Goal: Task Accomplishment & Management: Manage account settings

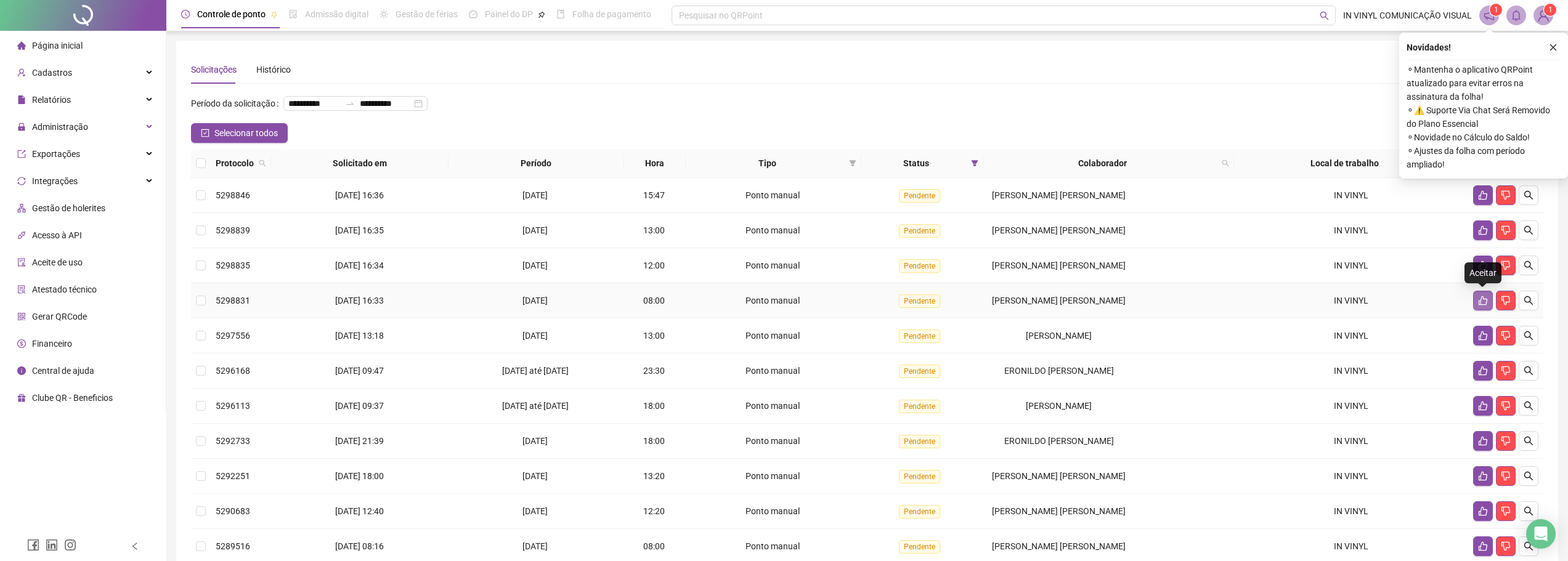
click at [1488, 303] on button "button" at bounding box center [1483, 300] width 20 height 20
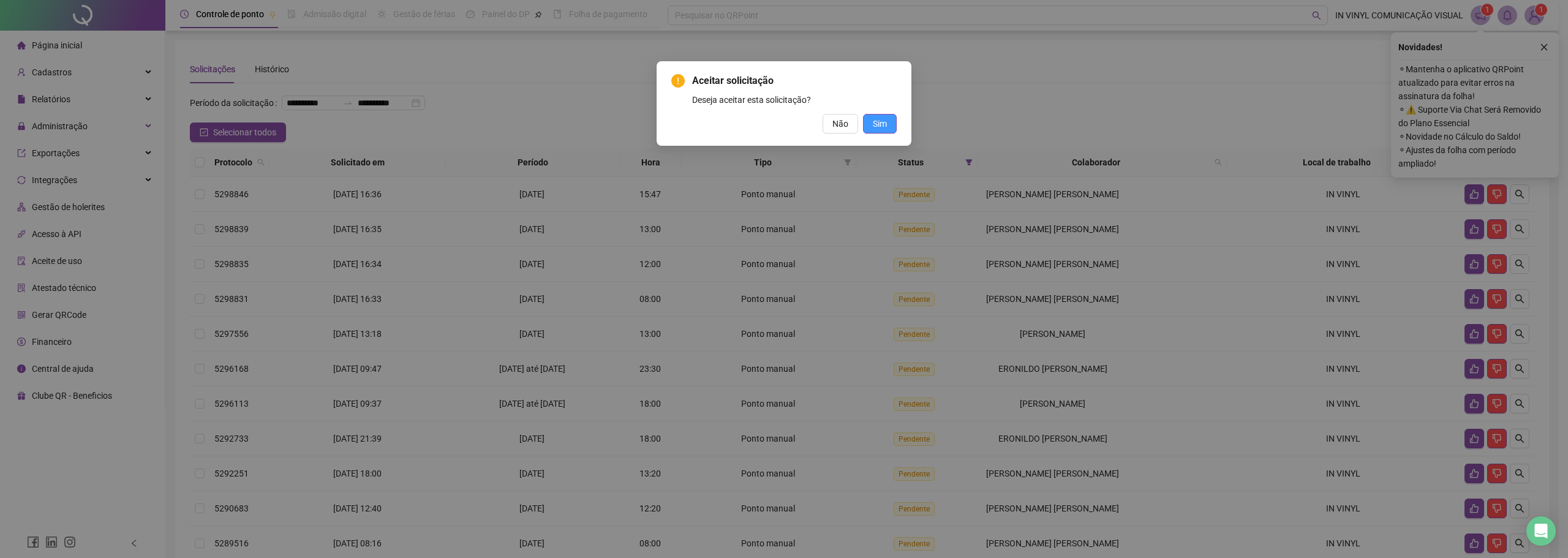
click at [874, 126] on span "Sim" at bounding box center [879, 124] width 14 height 13
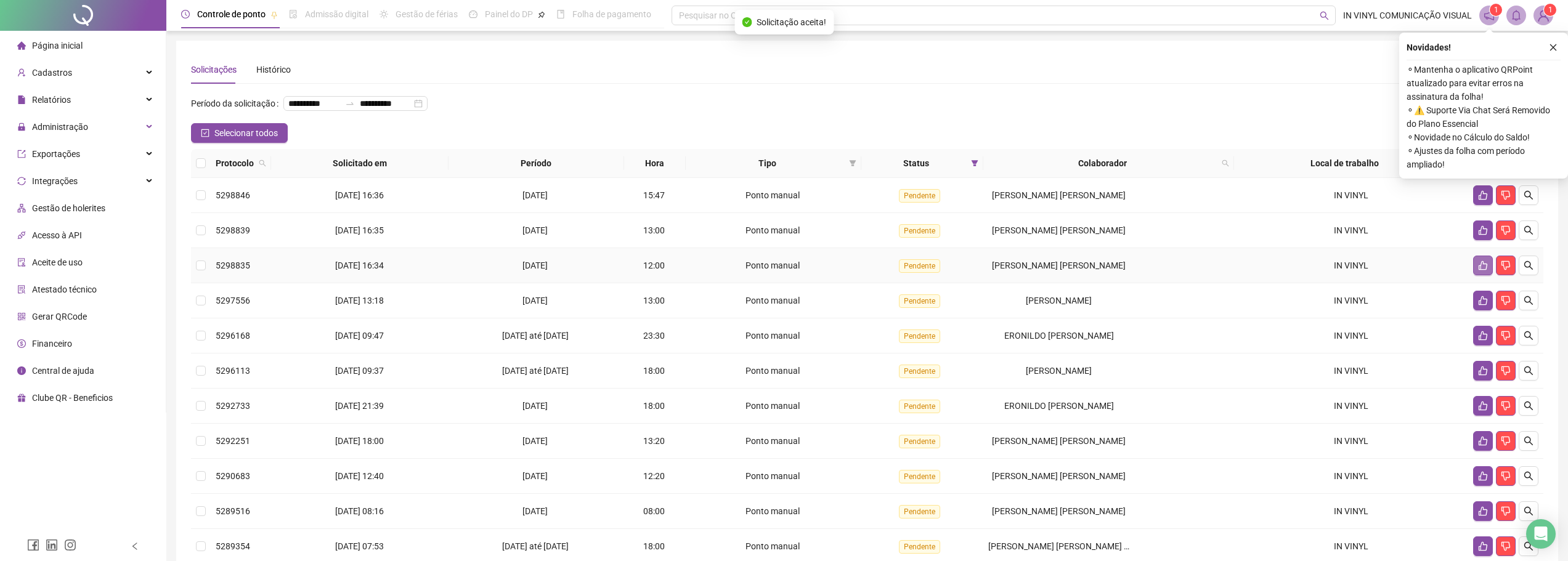
click at [1477, 266] on button "button" at bounding box center [1483, 265] width 20 height 20
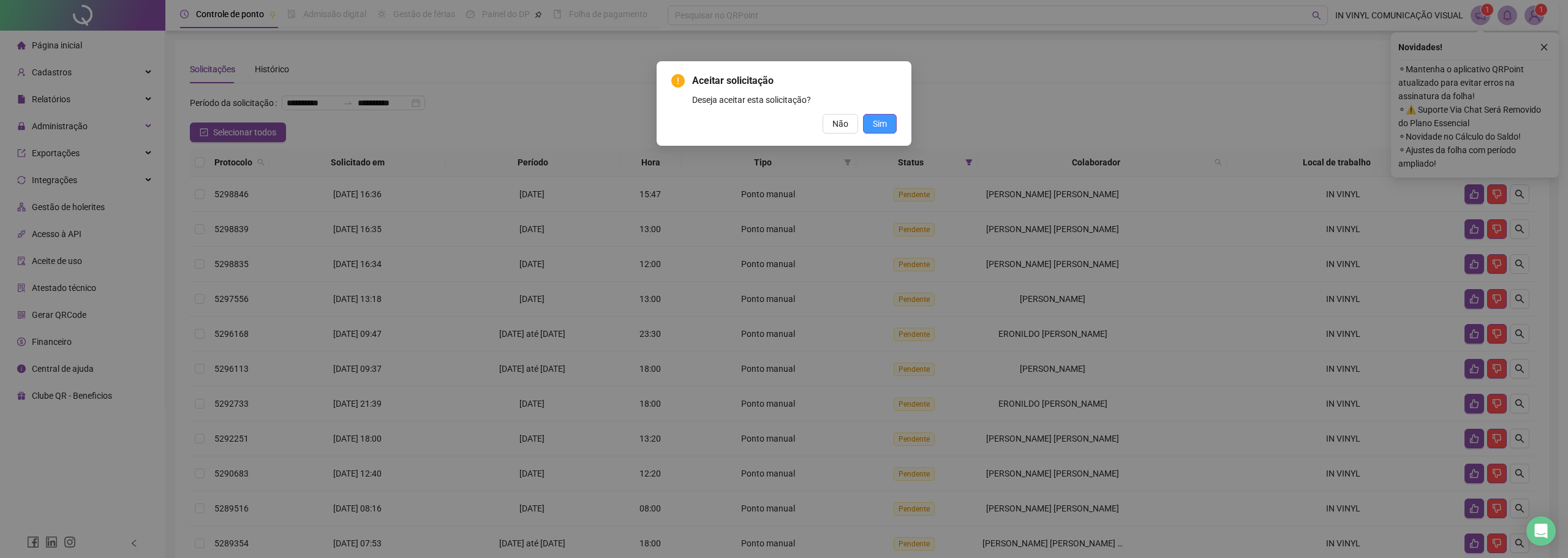
click at [888, 130] on button "Sim" at bounding box center [880, 124] width 34 height 20
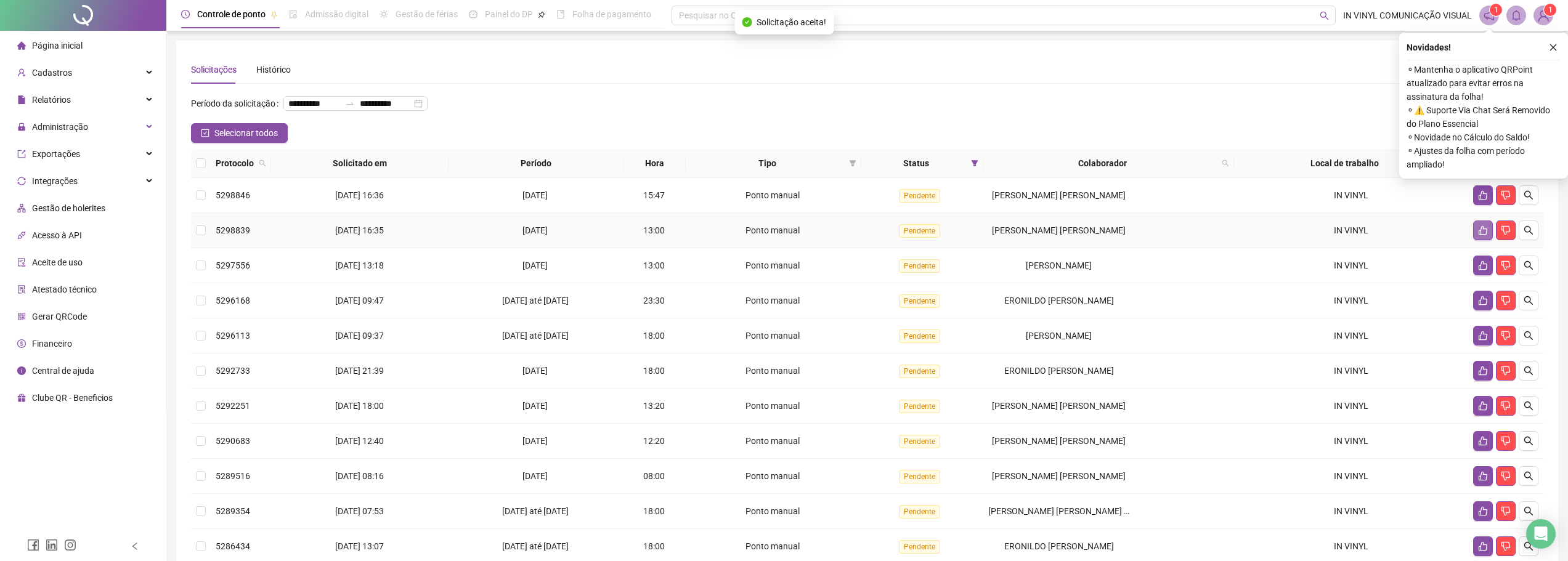
click at [1487, 236] on button "button" at bounding box center [1483, 230] width 20 height 20
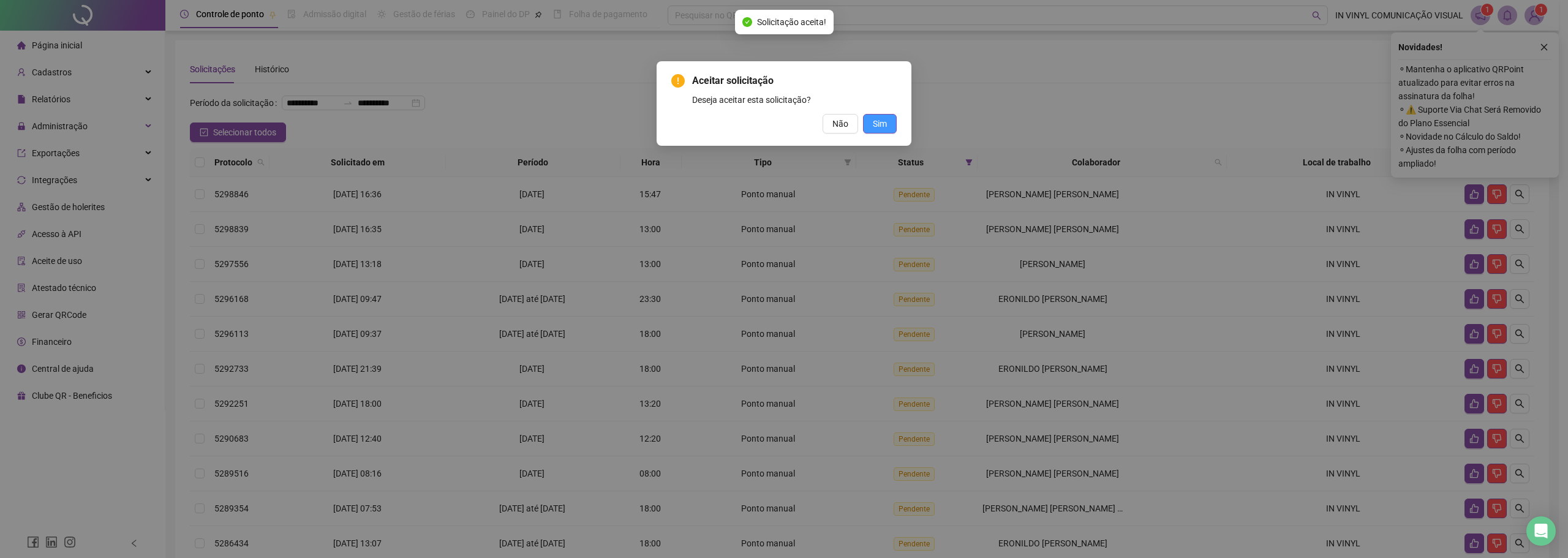
click at [881, 119] on span "Sim" at bounding box center [879, 124] width 14 height 13
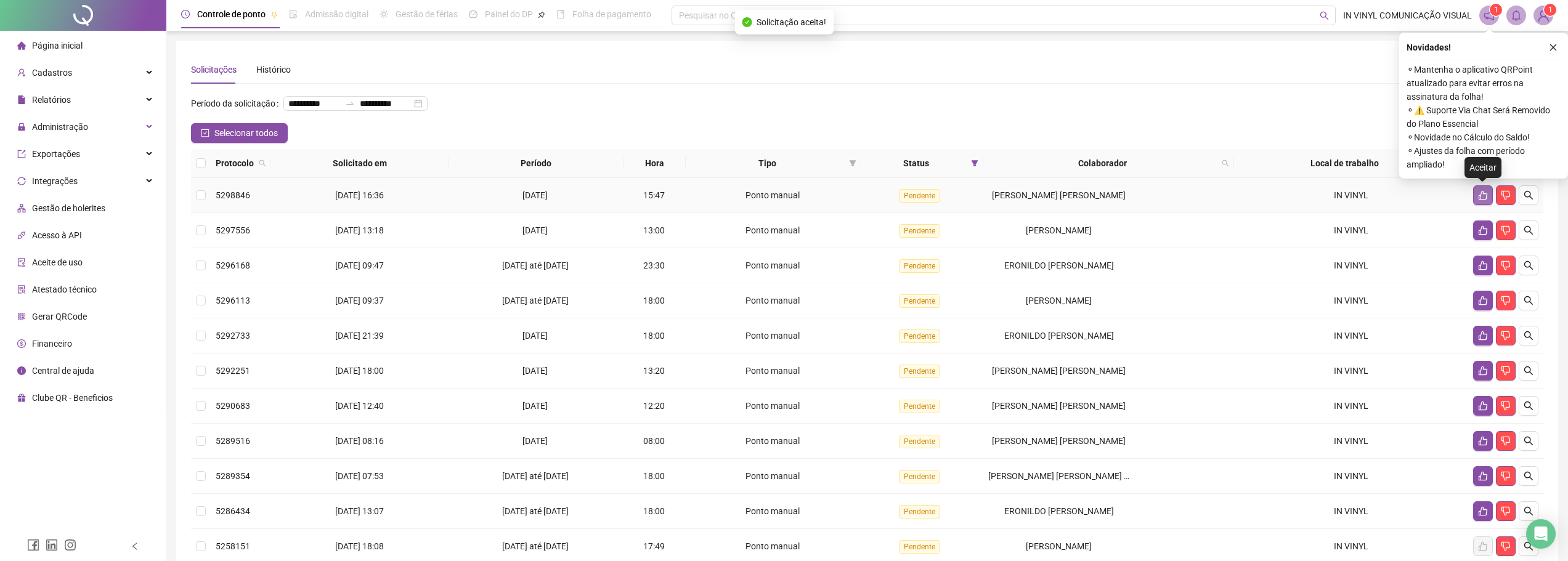
click at [1483, 193] on icon "like" at bounding box center [1484, 195] width 9 height 9
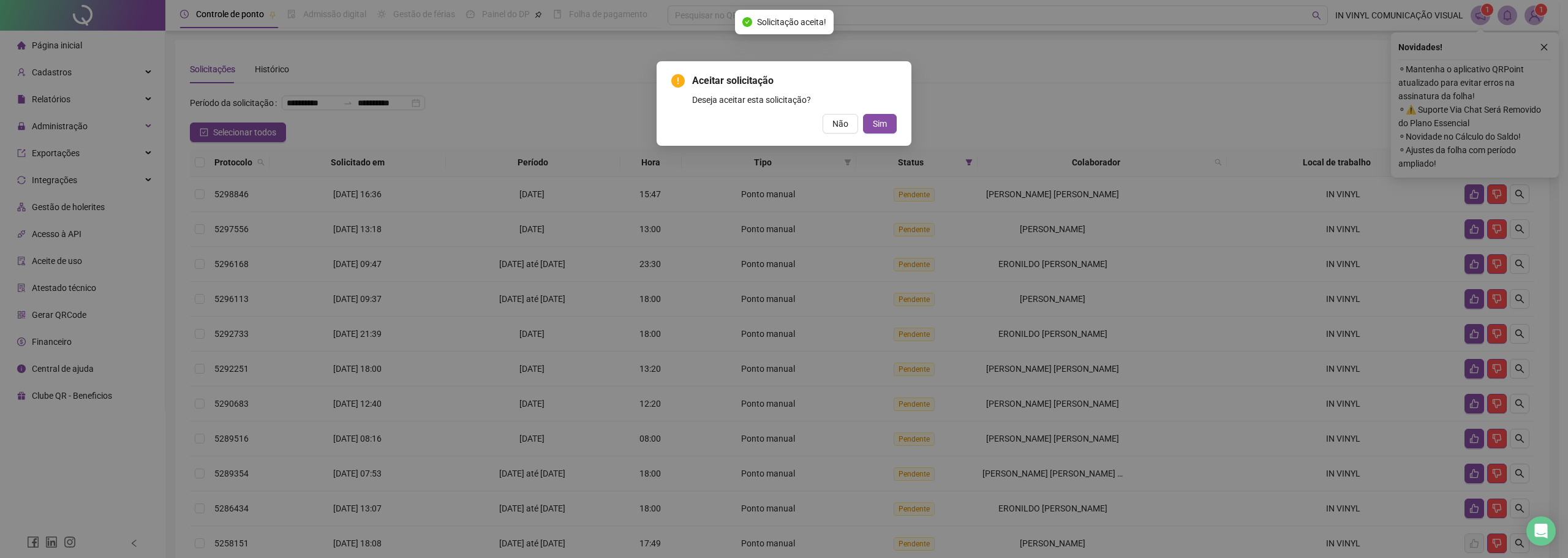
click at [860, 124] on div "Não Sim" at bounding box center [784, 124] width 225 height 20
click at [872, 125] on button "Sim" at bounding box center [880, 124] width 34 height 20
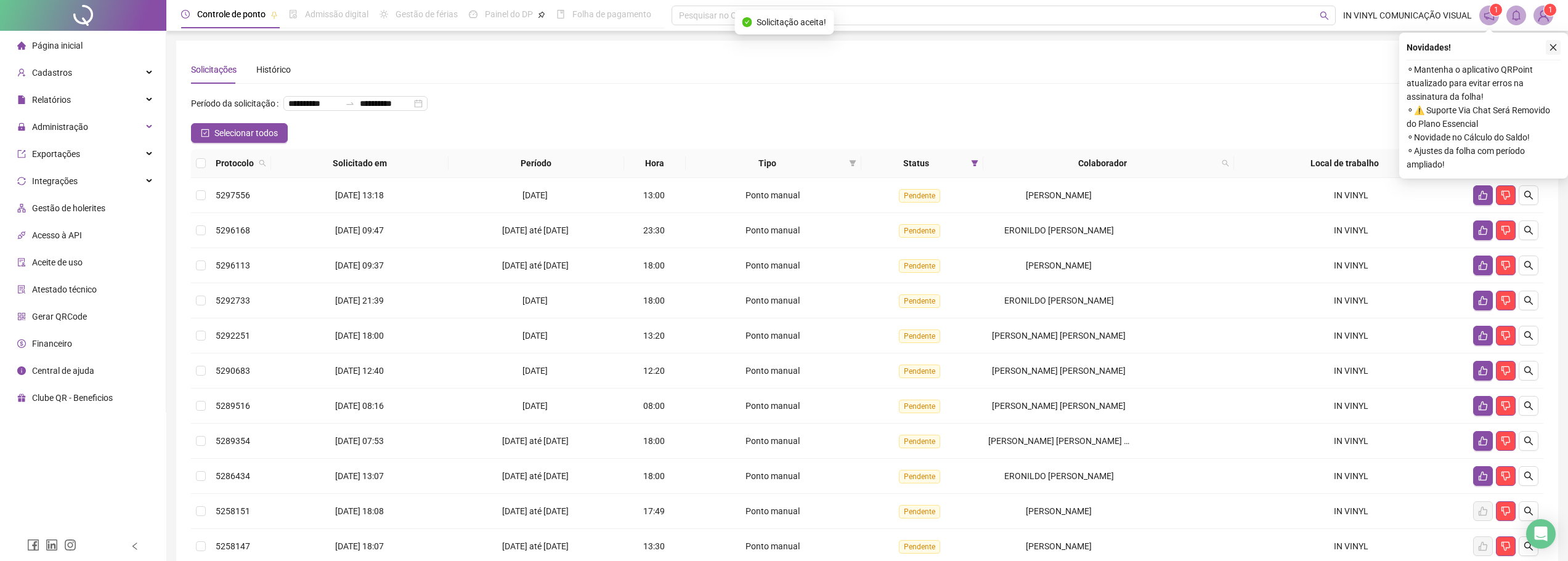
click at [1552, 52] on button "button" at bounding box center [1553, 47] width 15 height 15
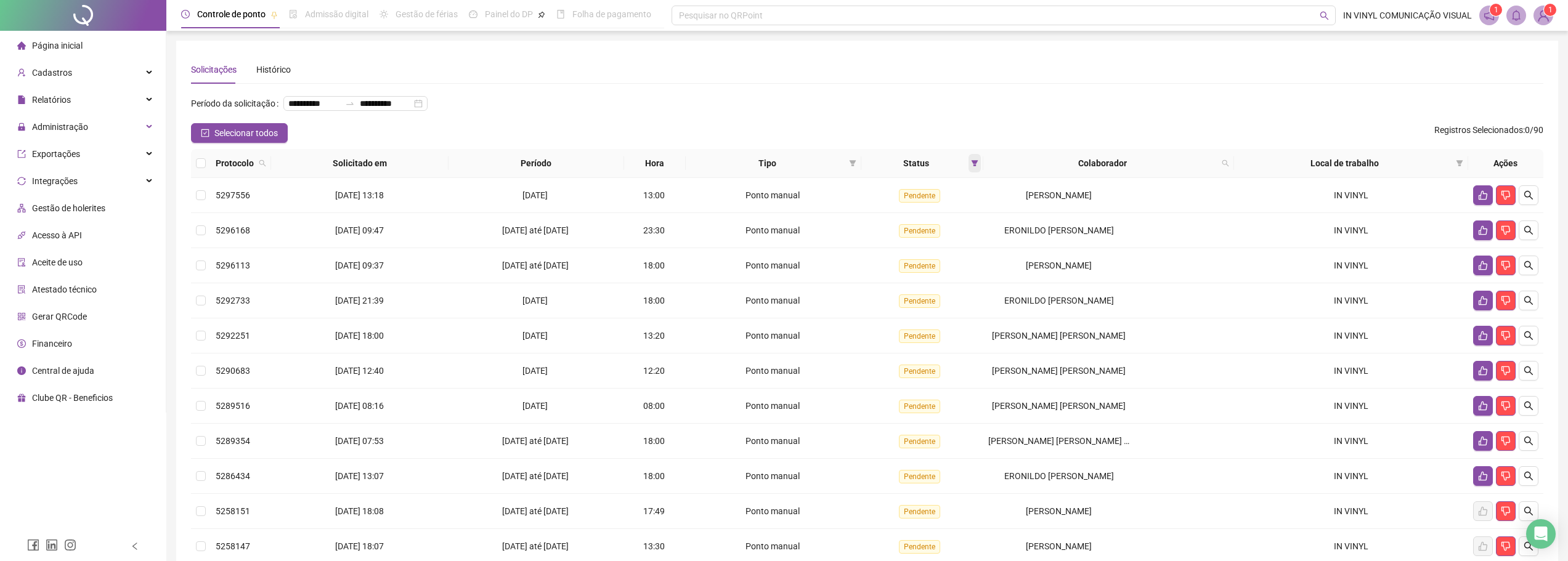
click at [978, 167] on span at bounding box center [975, 163] width 13 height 19
click at [953, 232] on span "Aceita" at bounding box center [941, 228] width 31 height 13
click at [979, 215] on li "Pendente" at bounding box center [941, 207] width 77 height 20
click at [1222, 161] on div "Colaborador" at bounding box center [1108, 163] width 241 height 13
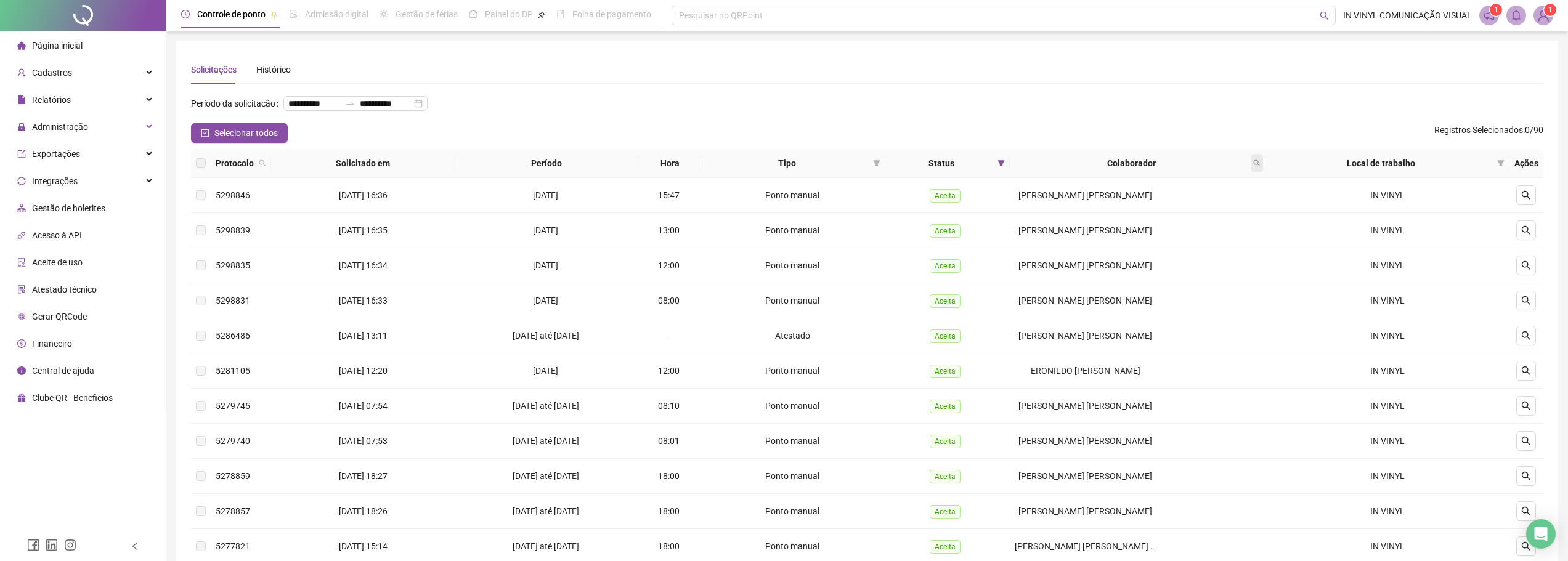
click at [1255, 164] on icon "search" at bounding box center [1257, 163] width 7 height 7
click at [1532, 336] on button "button" at bounding box center [1526, 335] width 20 height 20
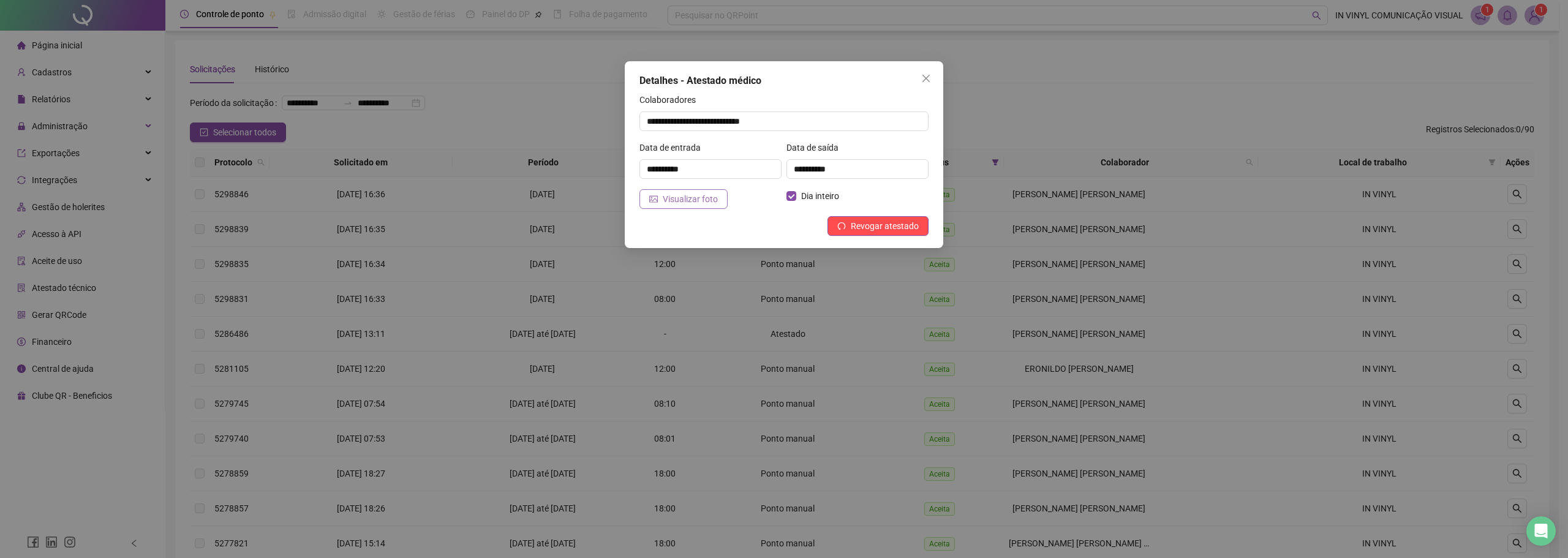
click at [683, 206] on button "Visualizar foto" at bounding box center [684, 199] width 88 height 20
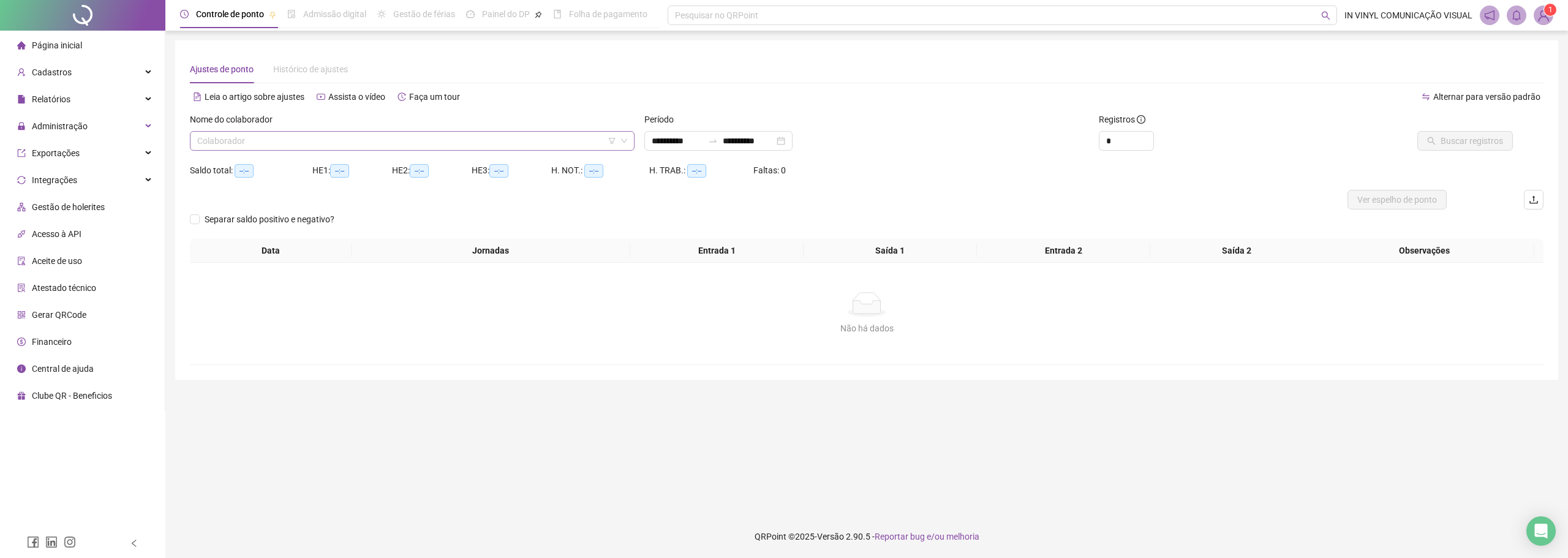
click at [424, 149] on div "Colaborador" at bounding box center [412, 141] width 445 height 20
click at [424, 141] on input "search" at bounding box center [406, 141] width 419 height 18
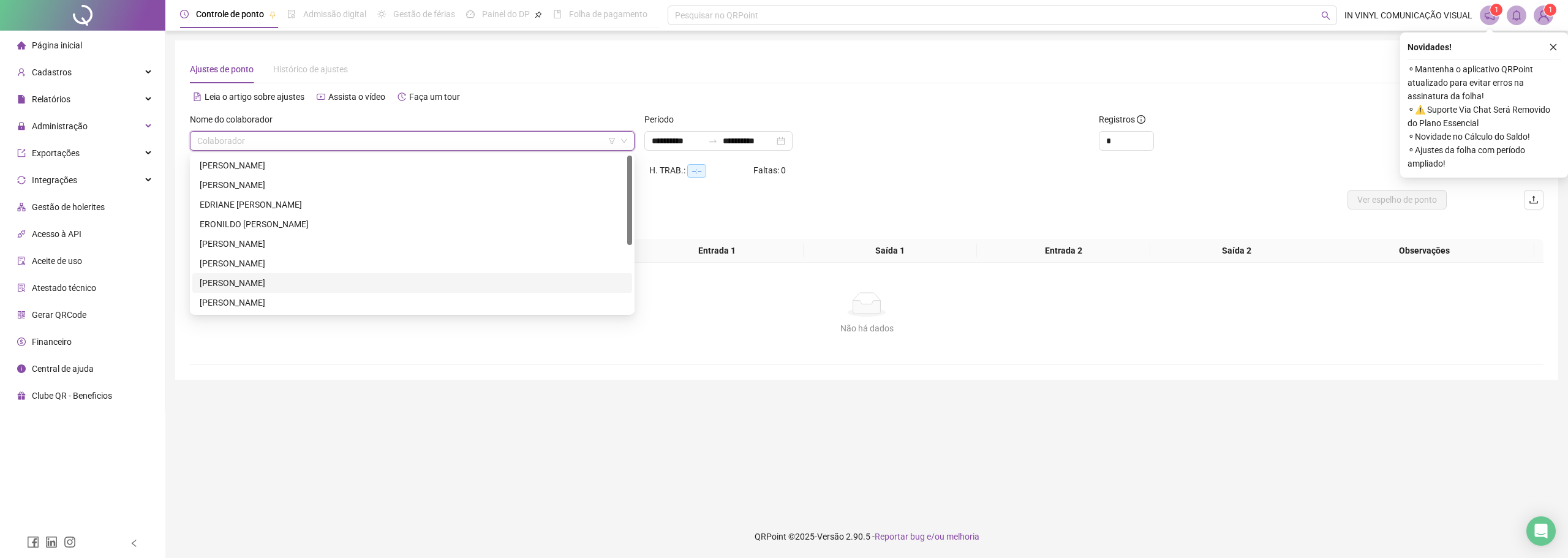
click at [352, 276] on div "[PERSON_NAME]" at bounding box center [412, 283] width 425 height 13
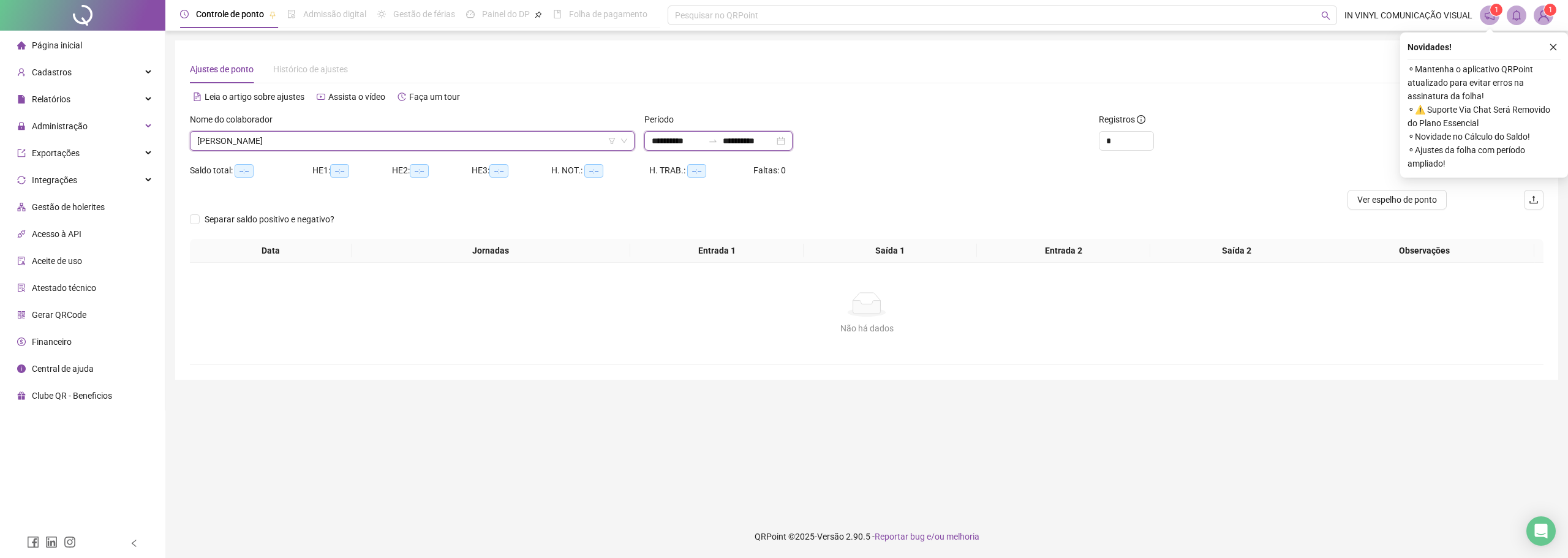
click at [749, 139] on input "**********" at bounding box center [749, 141] width 52 height 13
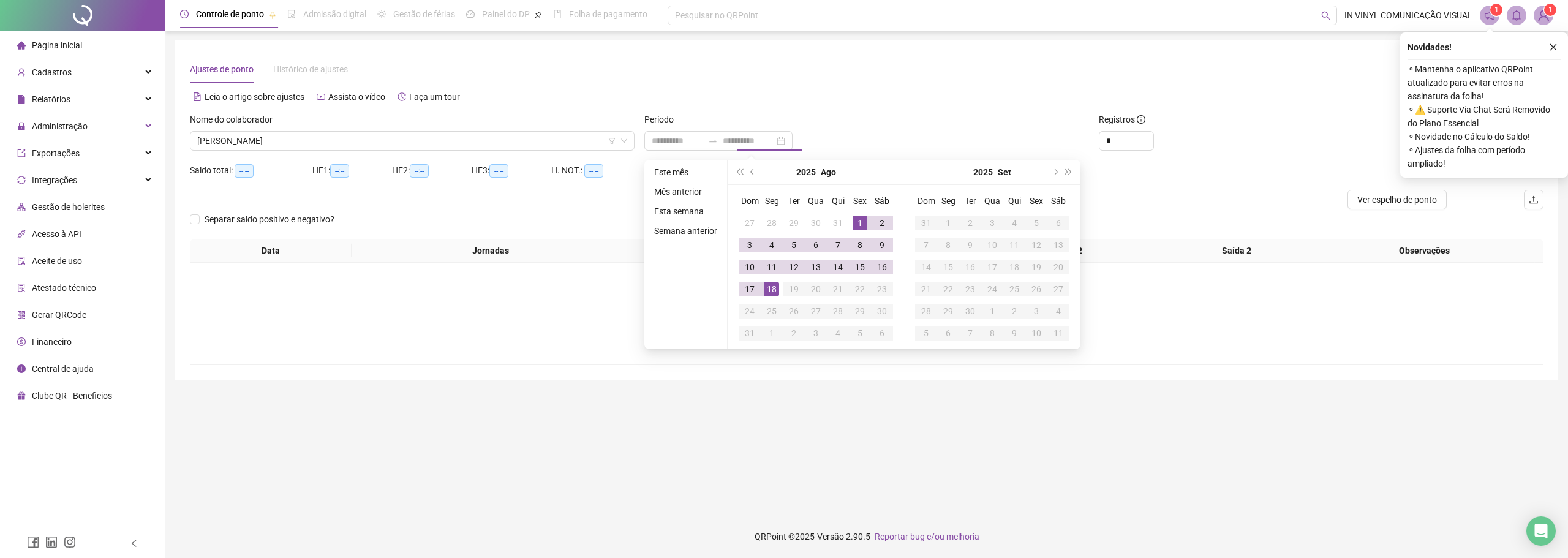
click at [677, 175] on li "Este mês" at bounding box center [685, 172] width 73 height 15
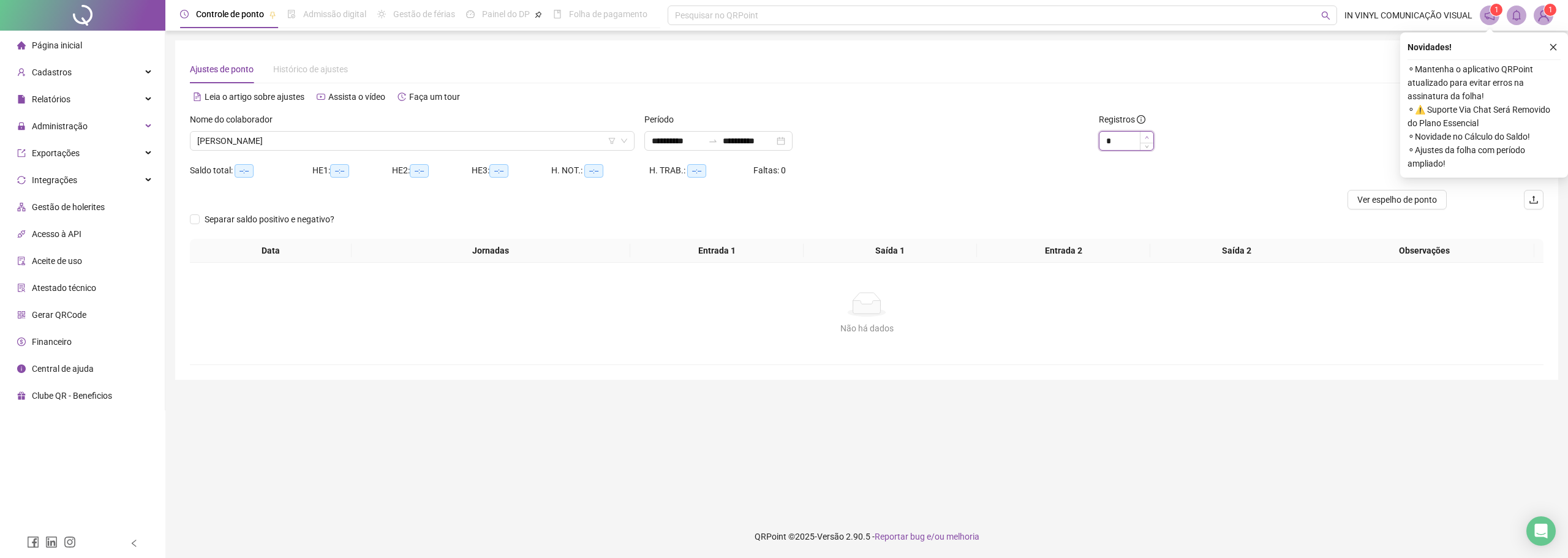
type input "*"
click at [1144, 137] on span "Increase Value" at bounding box center [1146, 137] width 13 height 11
click at [1556, 46] on icon "close" at bounding box center [1553, 47] width 9 height 9
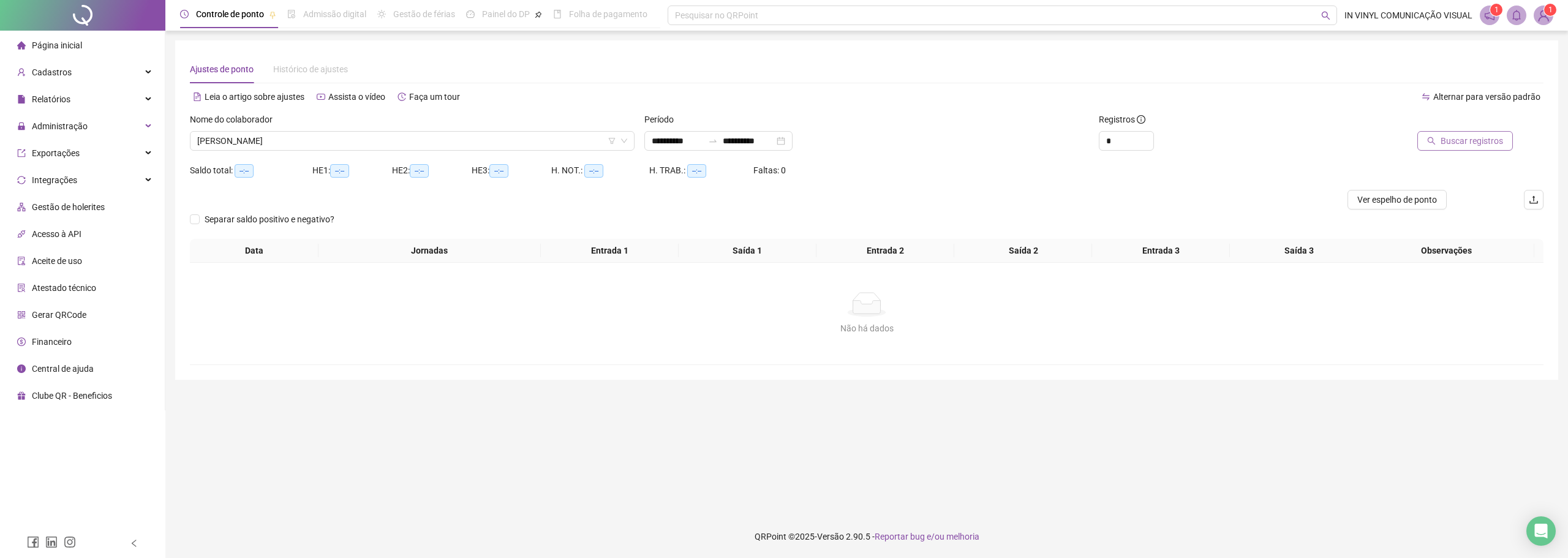
click at [1508, 147] on button "Buscar registros" at bounding box center [1465, 141] width 96 height 20
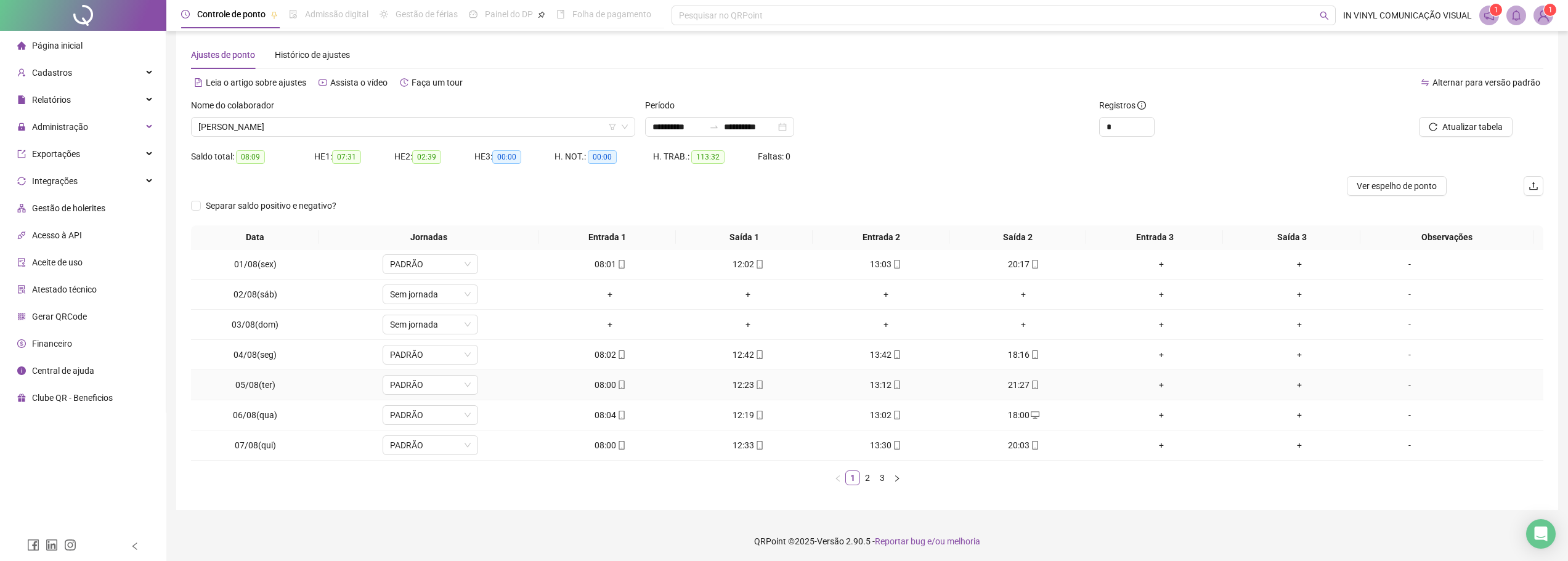
scroll to position [16, 0]
click at [870, 476] on link "2" at bounding box center [867, 476] width 13 height 13
click at [882, 468] on li "3" at bounding box center [882, 476] width 15 height 15
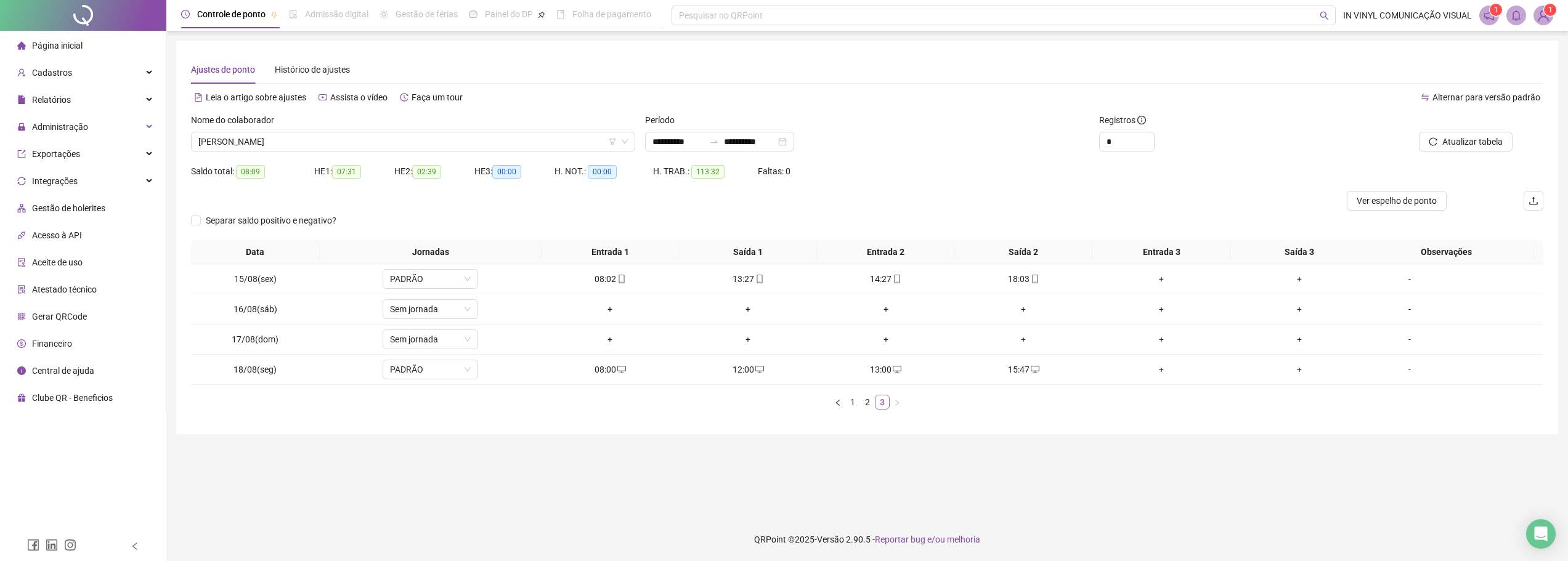
scroll to position [0, 0]
click at [116, 119] on div "Administração" at bounding box center [82, 127] width 161 height 24
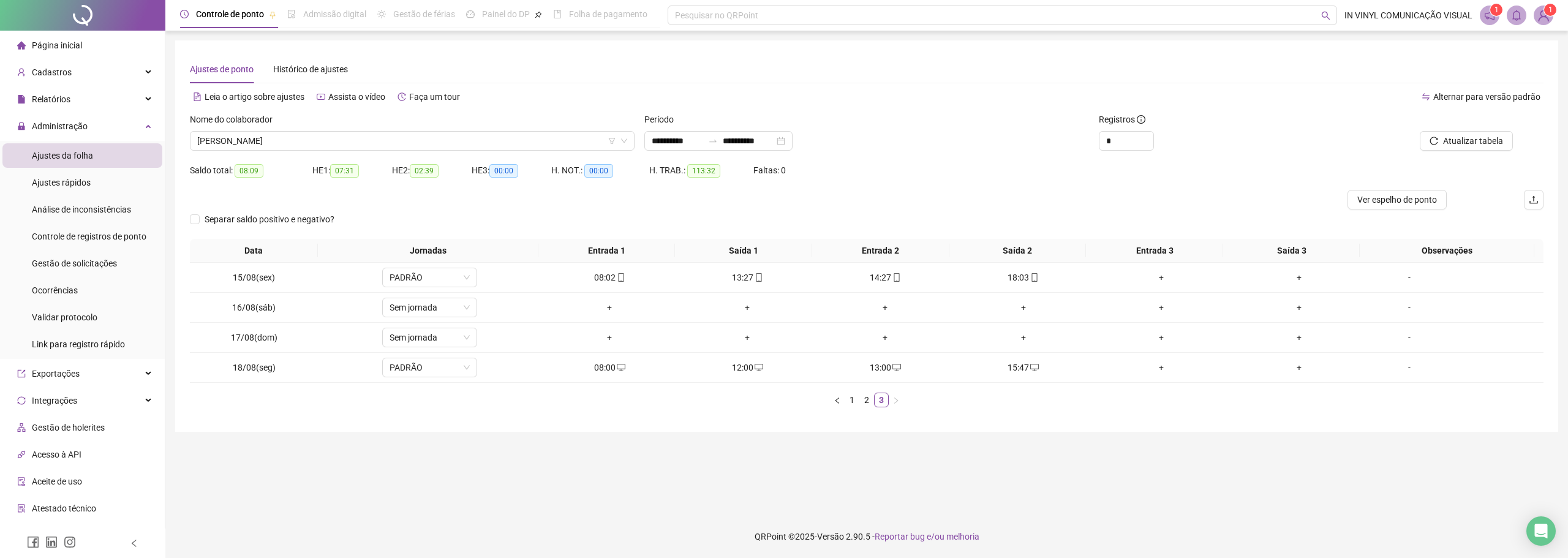
click at [155, 103] on li "Relatórios" at bounding box center [82, 99] width 165 height 24
click at [133, 93] on div "Relatórios" at bounding box center [82, 99] width 160 height 24
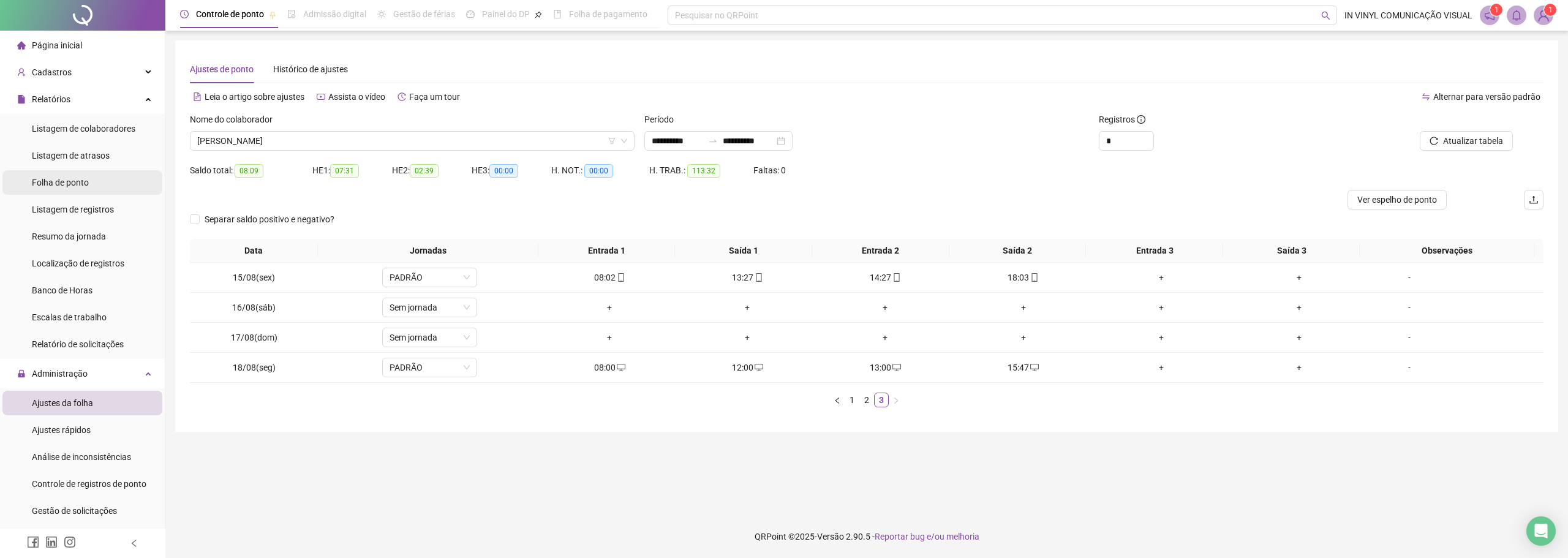
click at [88, 184] on span "Folha de ponto" at bounding box center [60, 182] width 57 height 10
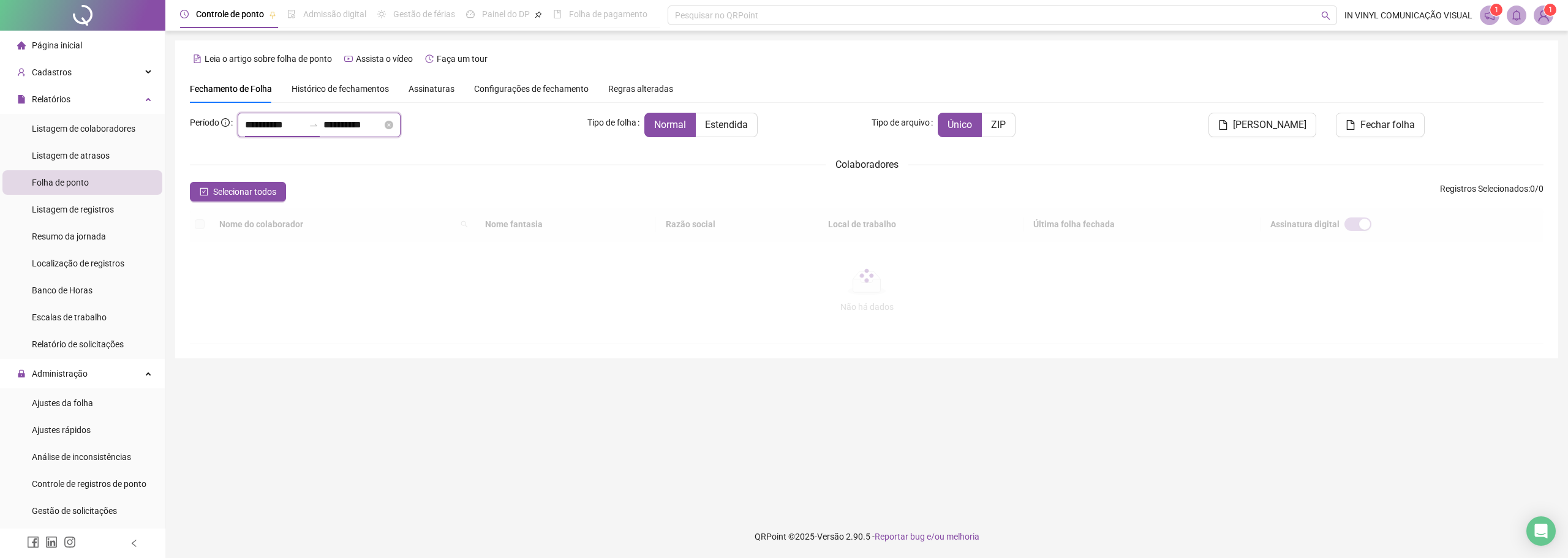
click at [289, 124] on input "**********" at bounding box center [275, 125] width 59 height 15
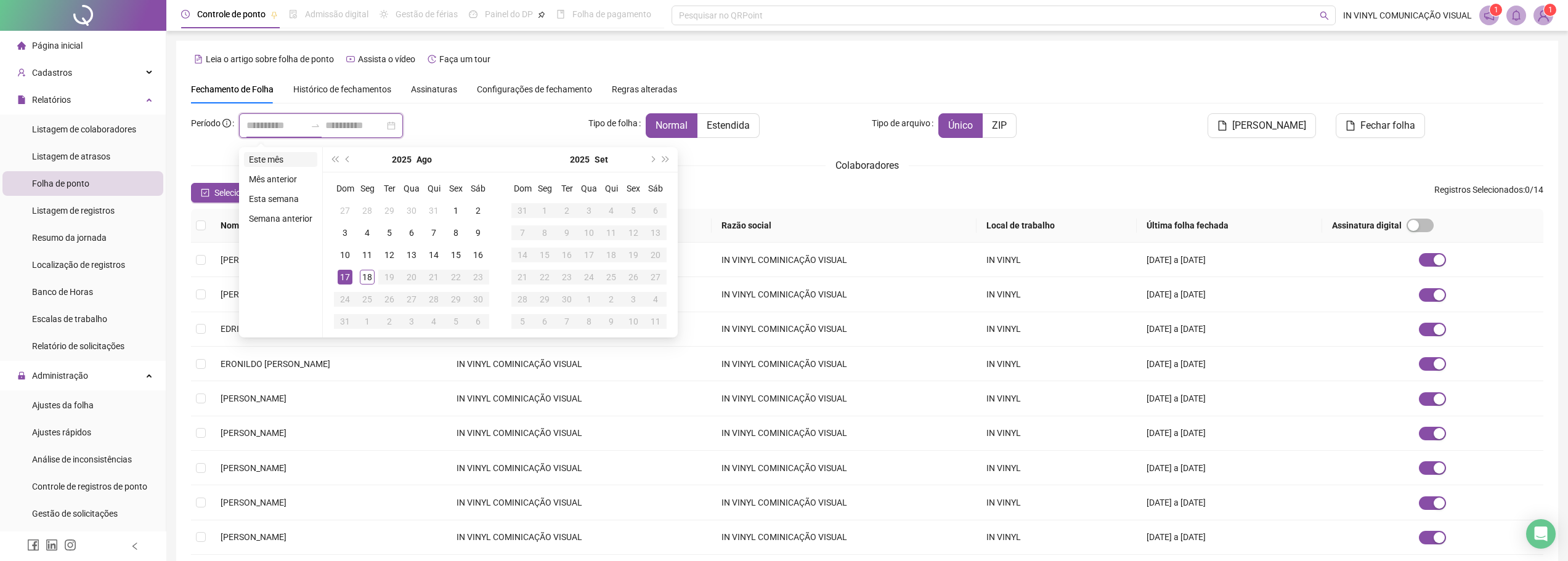
type input "**********"
click at [269, 162] on li "Este mês" at bounding box center [280, 159] width 73 height 15
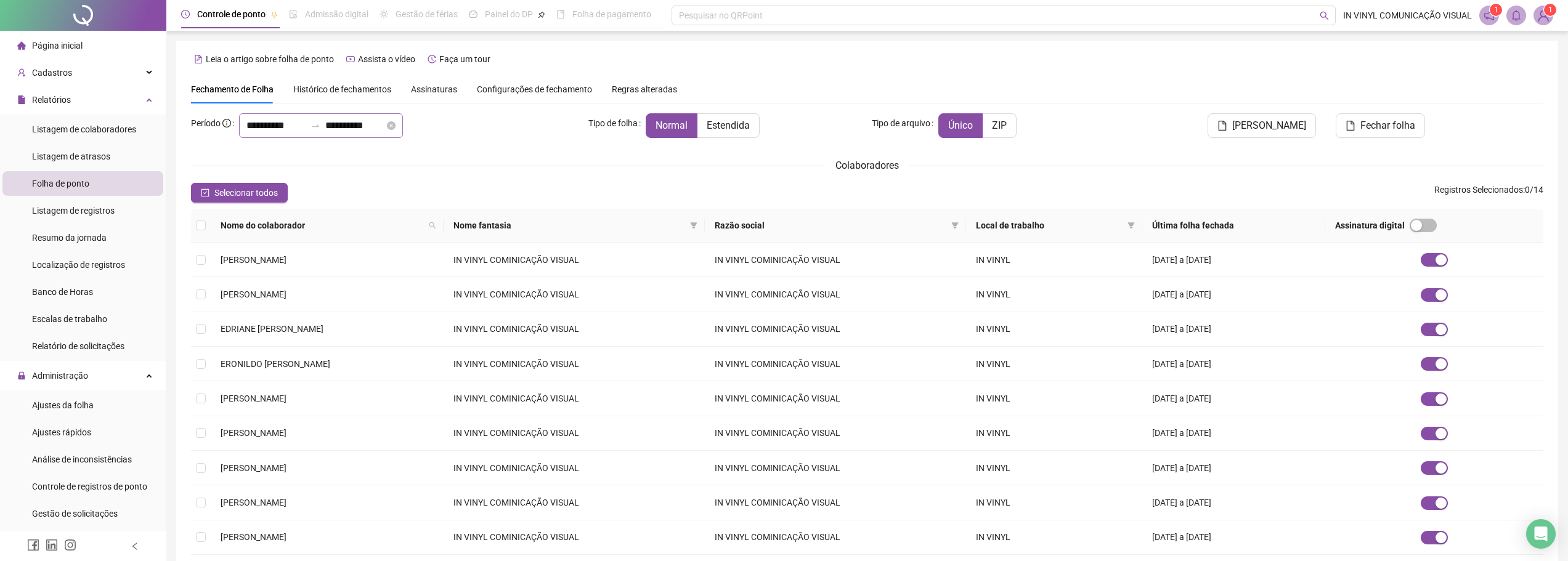
click at [321, 123] on icon "swap-right" at bounding box center [315, 125] width 10 height 10
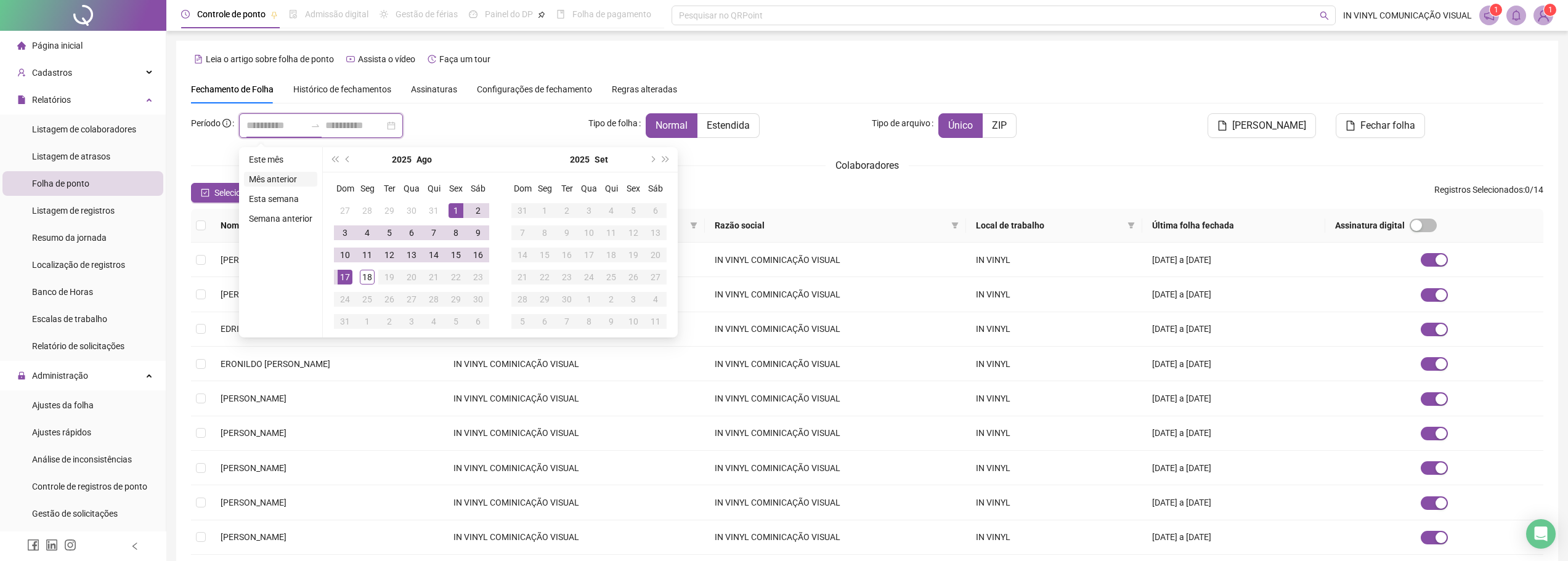
type input "**********"
click at [280, 158] on li "Este mês" at bounding box center [280, 159] width 73 height 15
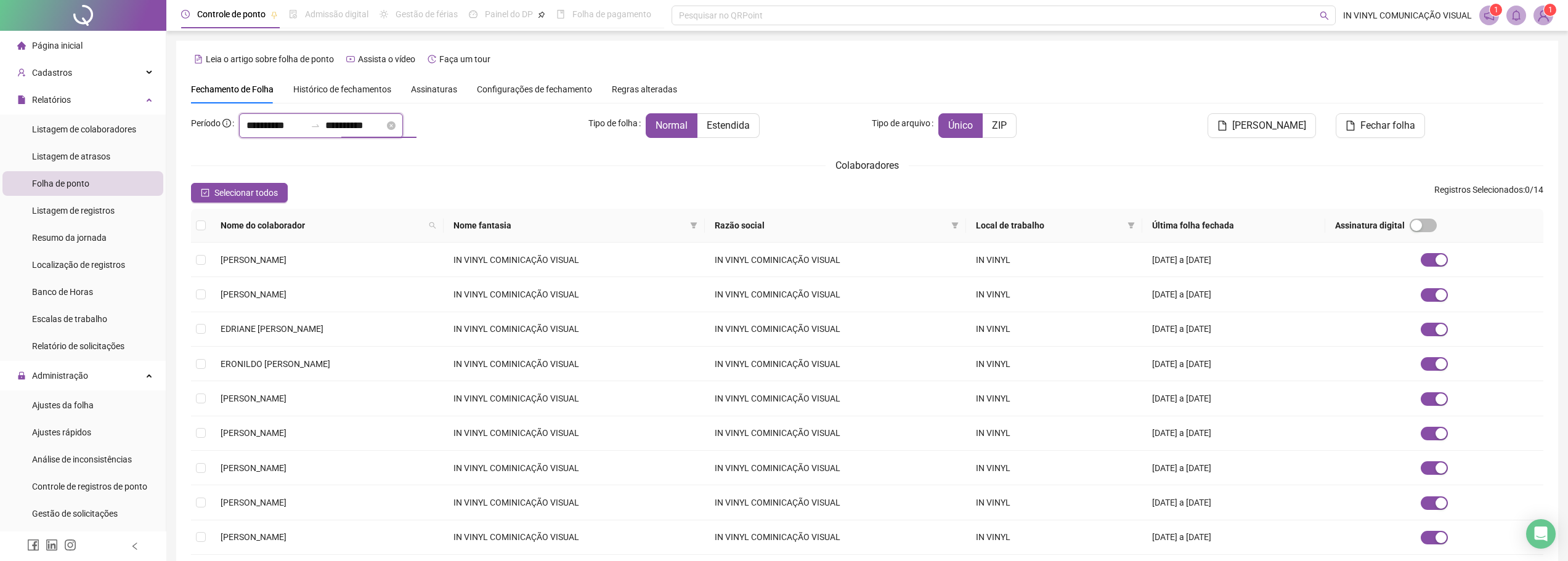
click at [376, 127] on input "**********" at bounding box center [355, 126] width 59 height 15
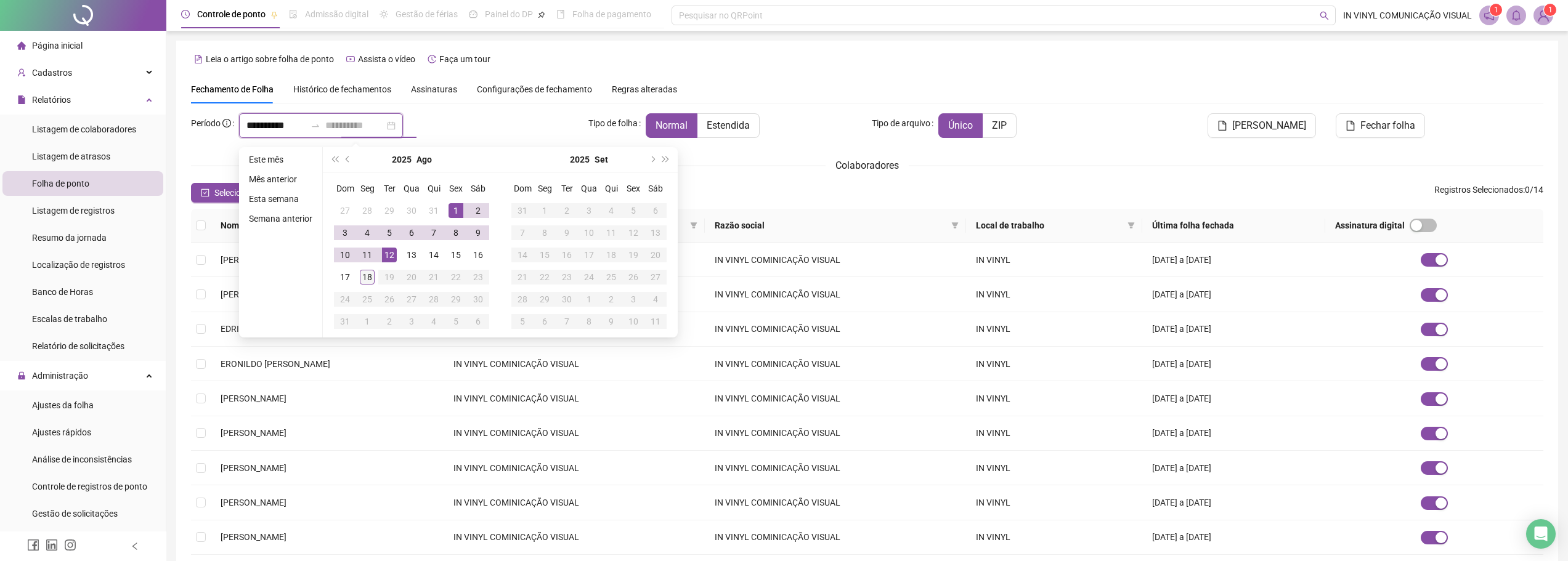
type input "**********"
click at [370, 277] on div "18" at bounding box center [367, 277] width 15 height 15
type input "**********"
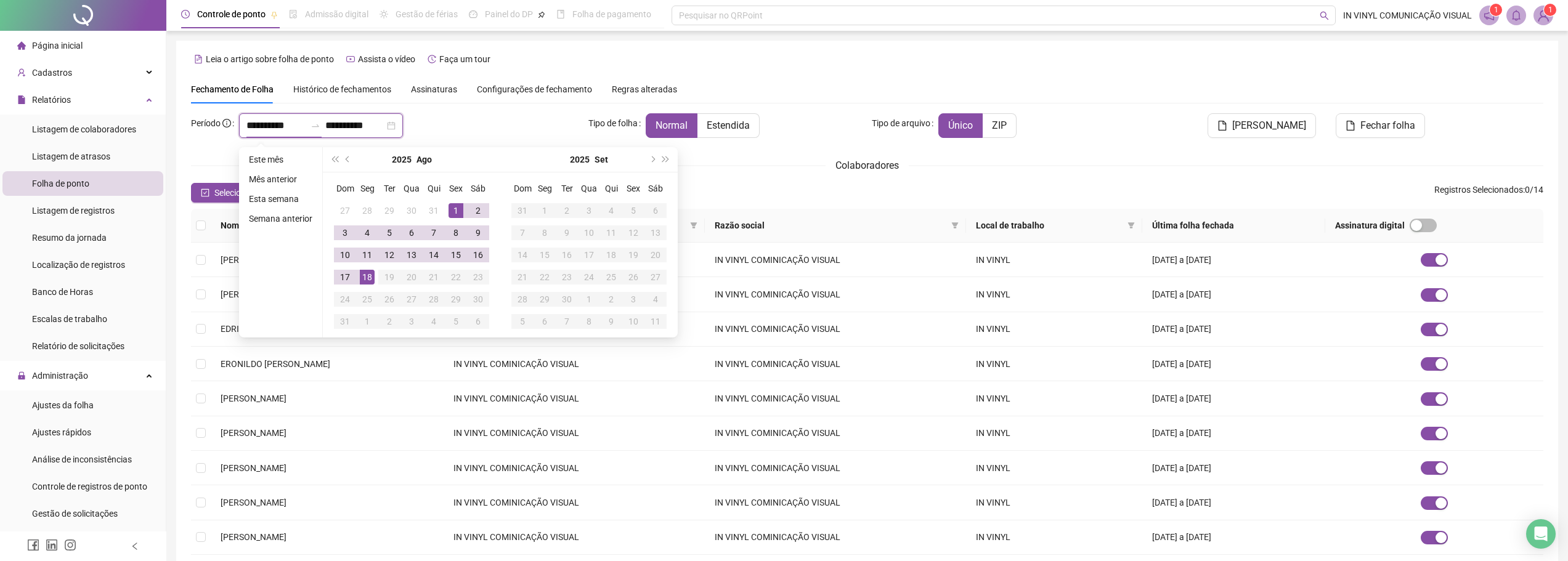
type input "**********"
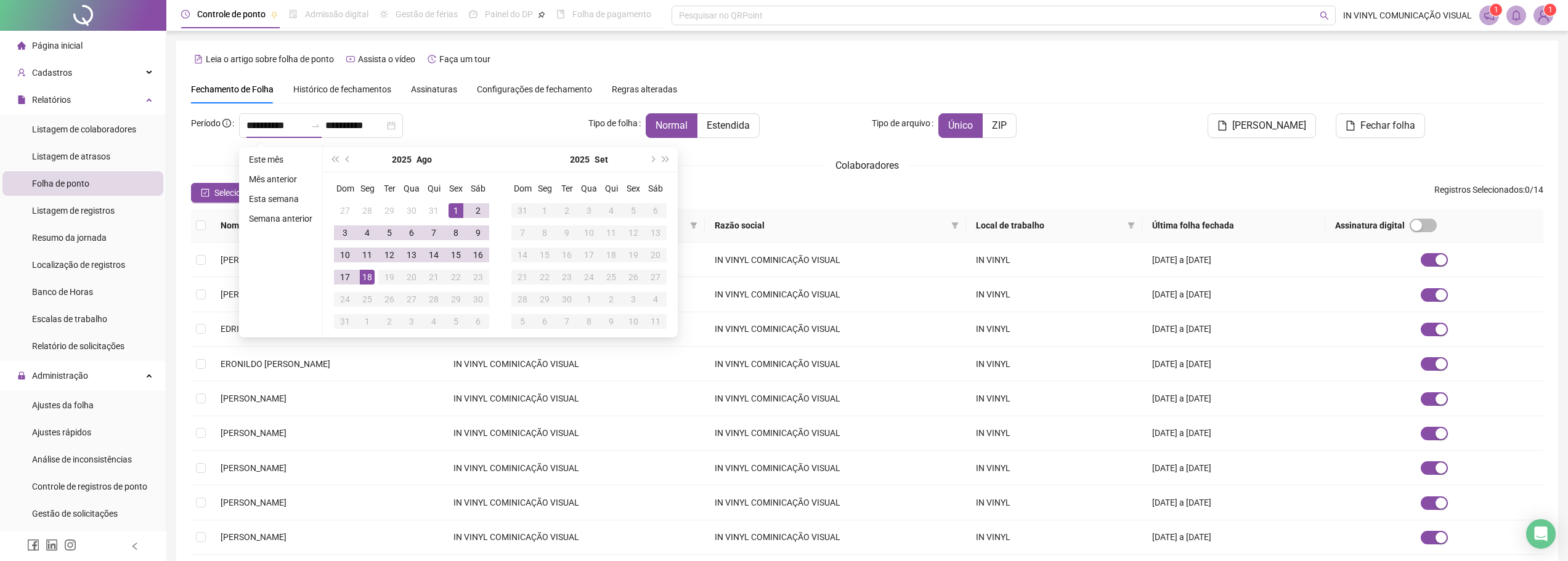
click at [188, 151] on div "**********" at bounding box center [867, 342] width 1382 height 602
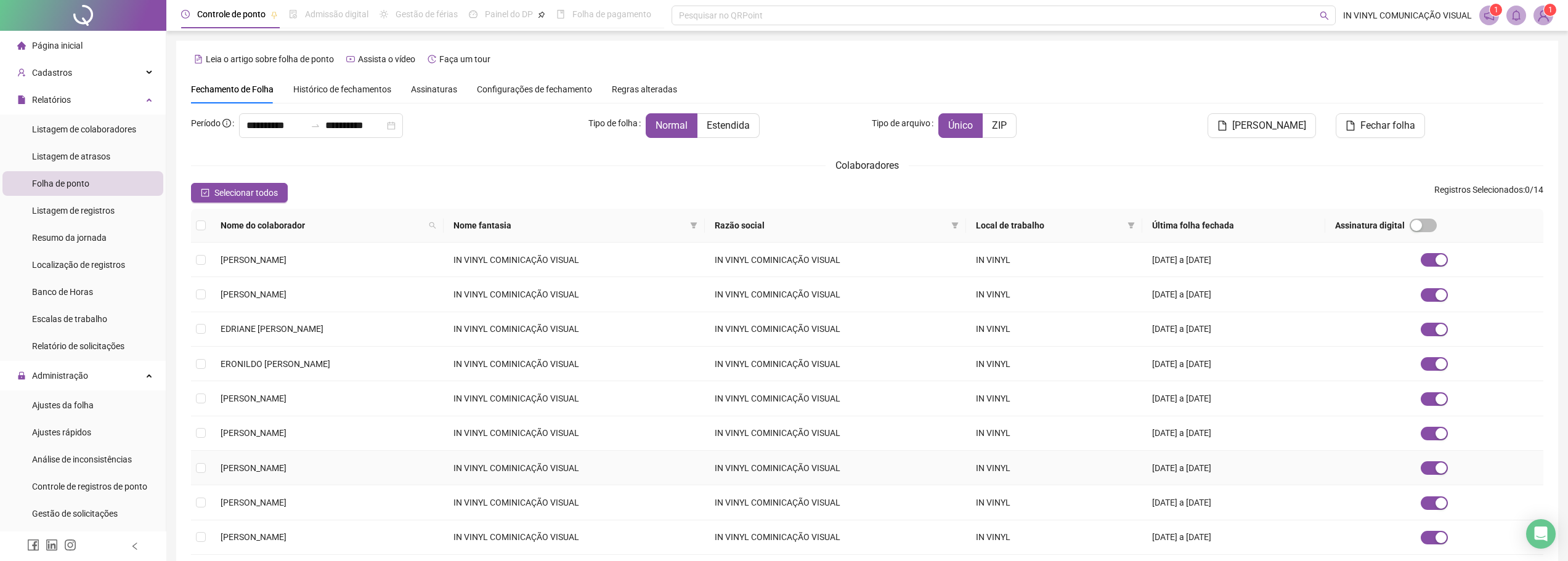
click at [210, 464] on tr "GUSTAVO LUIS PEREIRA DE SOUSA IN VINYL COMINICAÇÃO VISUAL IN VINYL COMINICAÇÃO …" at bounding box center [867, 468] width 1352 height 35
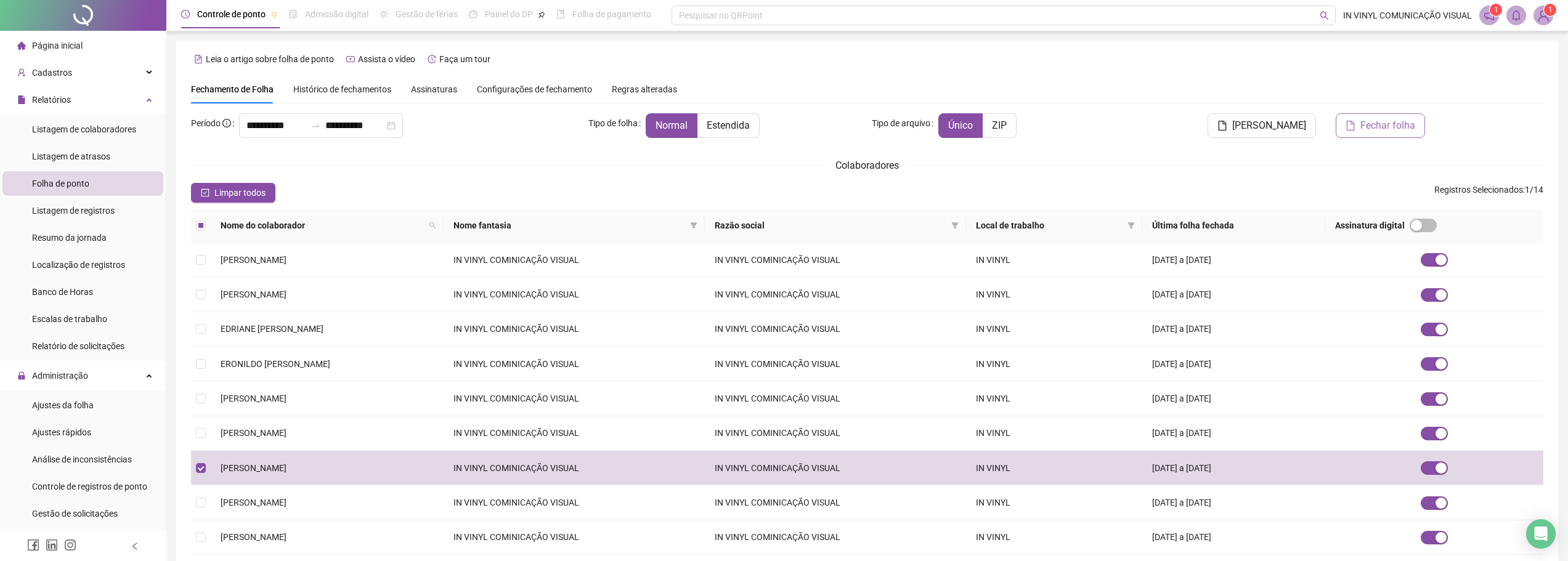
click at [1360, 127] on button "Fechar folha" at bounding box center [1381, 125] width 90 height 24
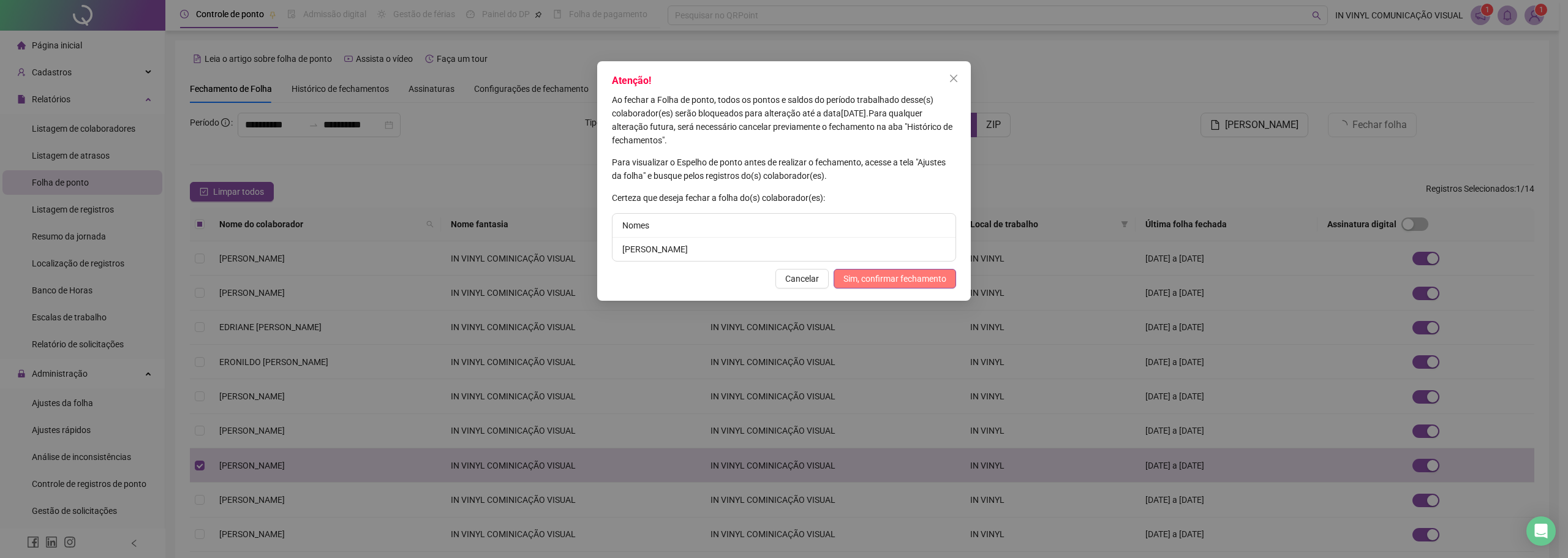
click at [920, 274] on span "Sim, confirmar fechamento" at bounding box center [895, 278] width 103 height 13
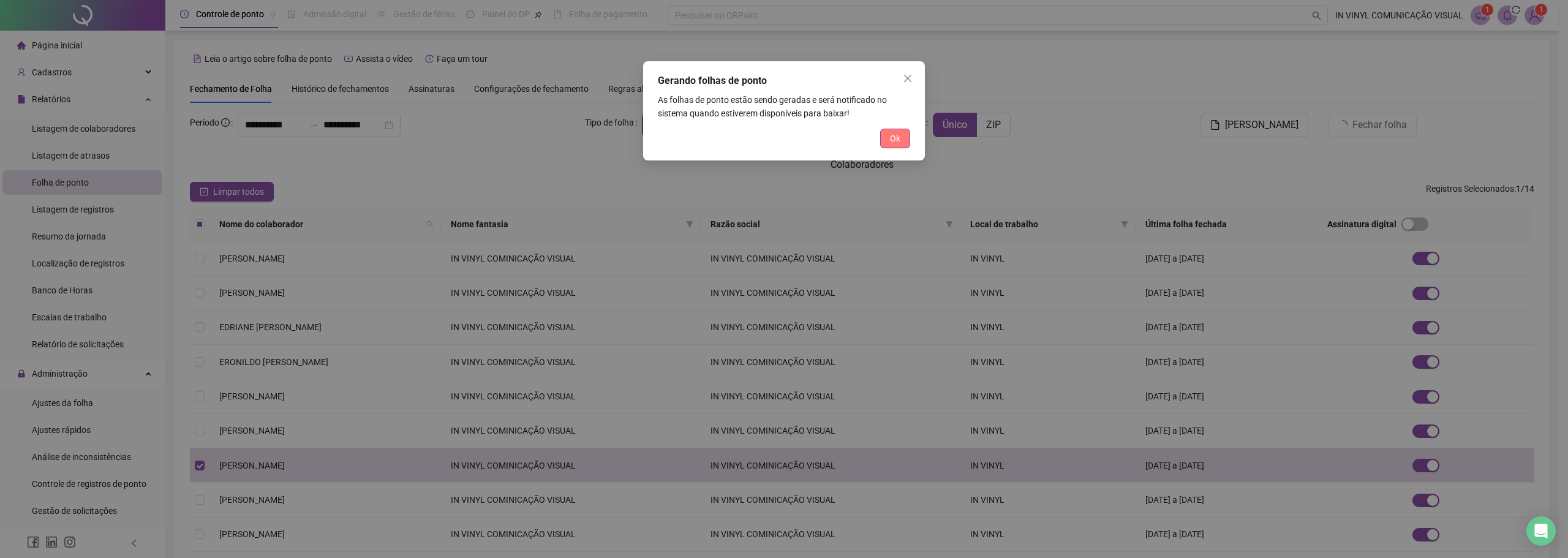
click at [893, 133] on span "Ok" at bounding box center [895, 138] width 10 height 13
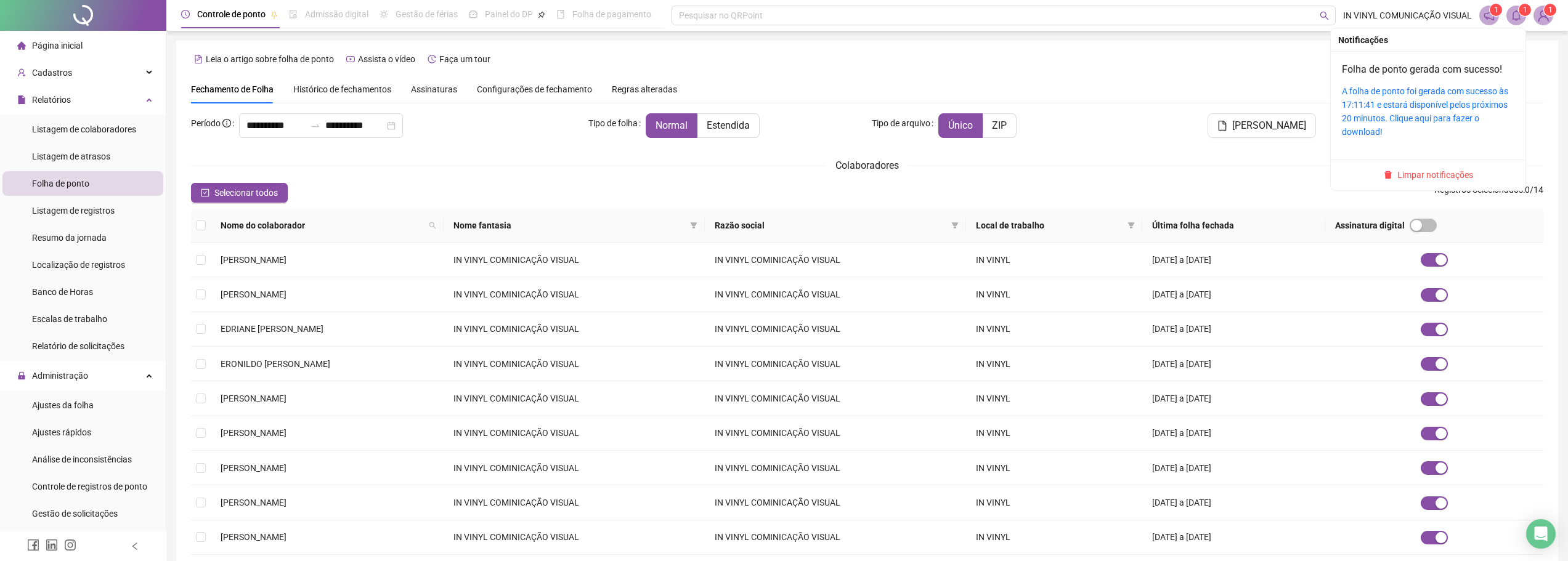
click at [1520, 18] on icon "bell" at bounding box center [1516, 15] width 11 height 11
click at [1407, 108] on link "A folha de ponto foi gerada com sucesso às 17:11:41 e estará disponível pelos p…" at bounding box center [1425, 111] width 167 height 50
